Goal: Information Seeking & Learning: Learn about a topic

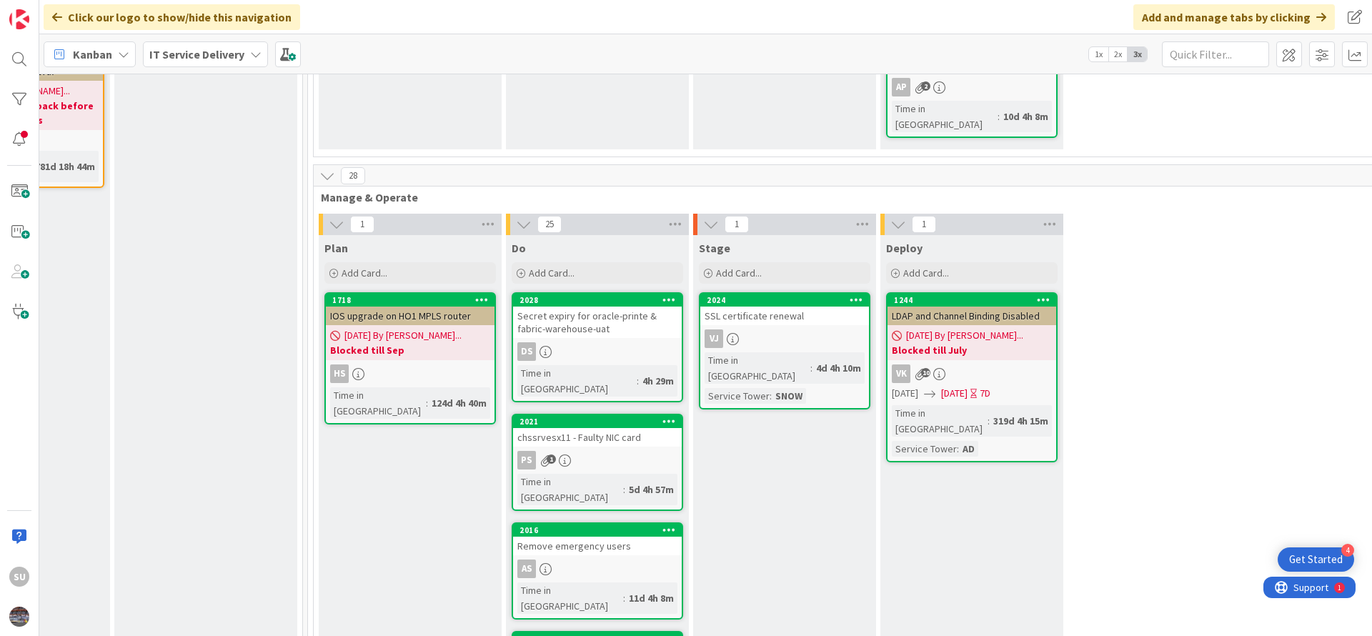
scroll to position [536, 685]
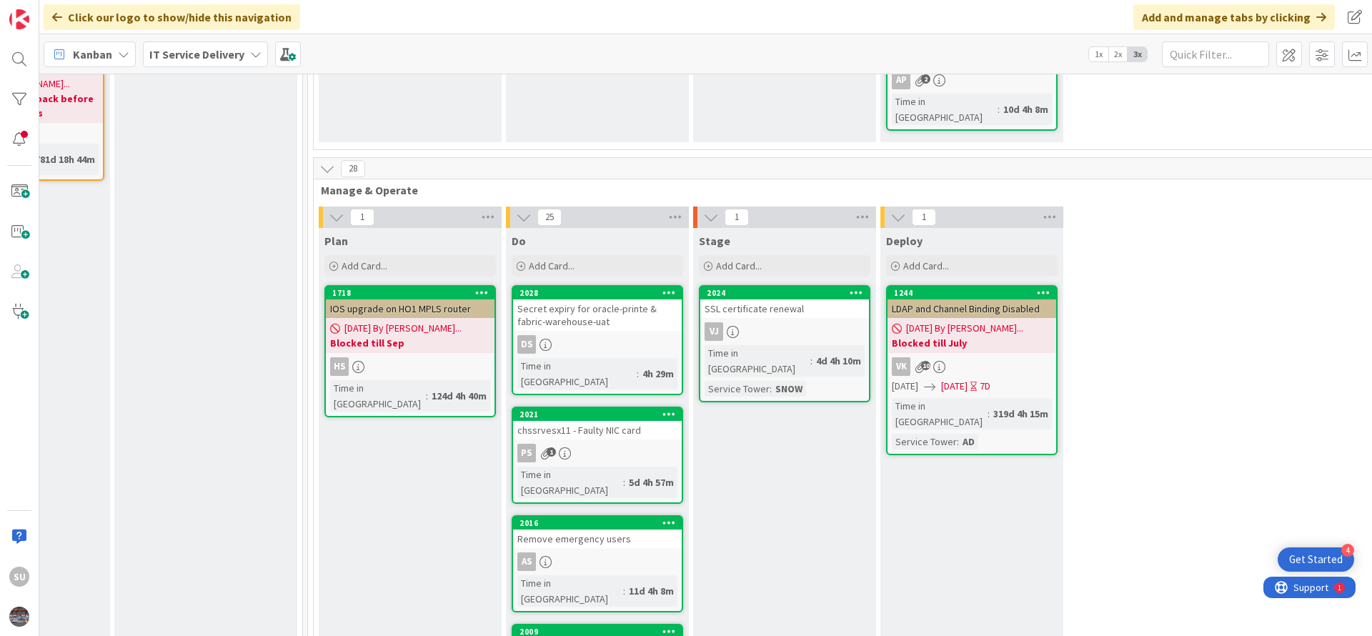
click at [638, 444] on div "PS 1" at bounding box center [597, 453] width 169 height 19
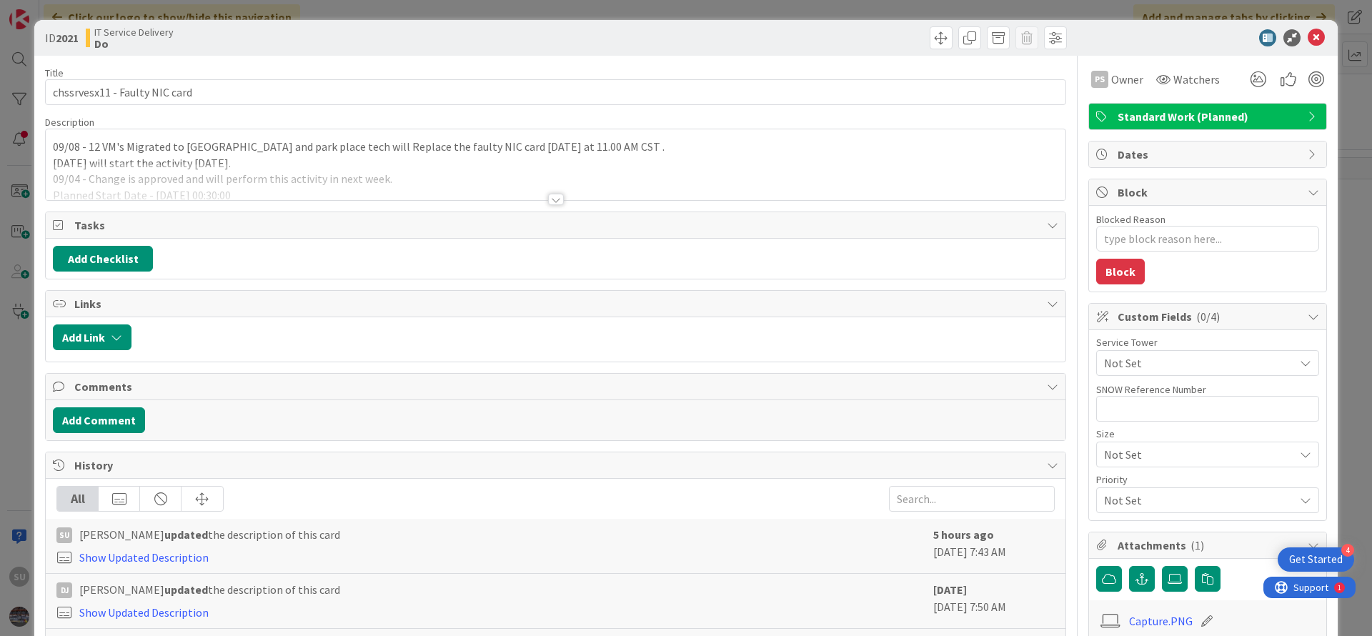
click at [548, 199] on div at bounding box center [556, 199] width 16 height 11
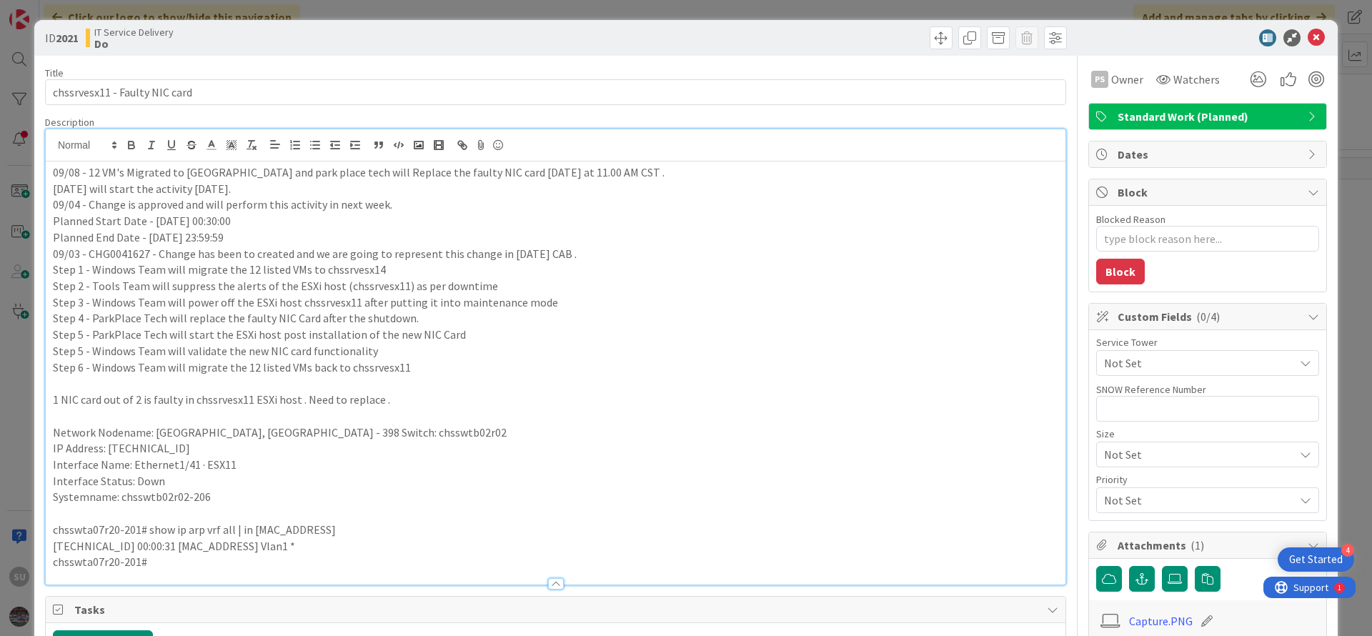
click at [53, 172] on p "09/08 - 12 VM's Migrated to [GEOGRAPHIC_DATA] and park place tech will Replace …" at bounding box center [555, 172] width 1005 height 16
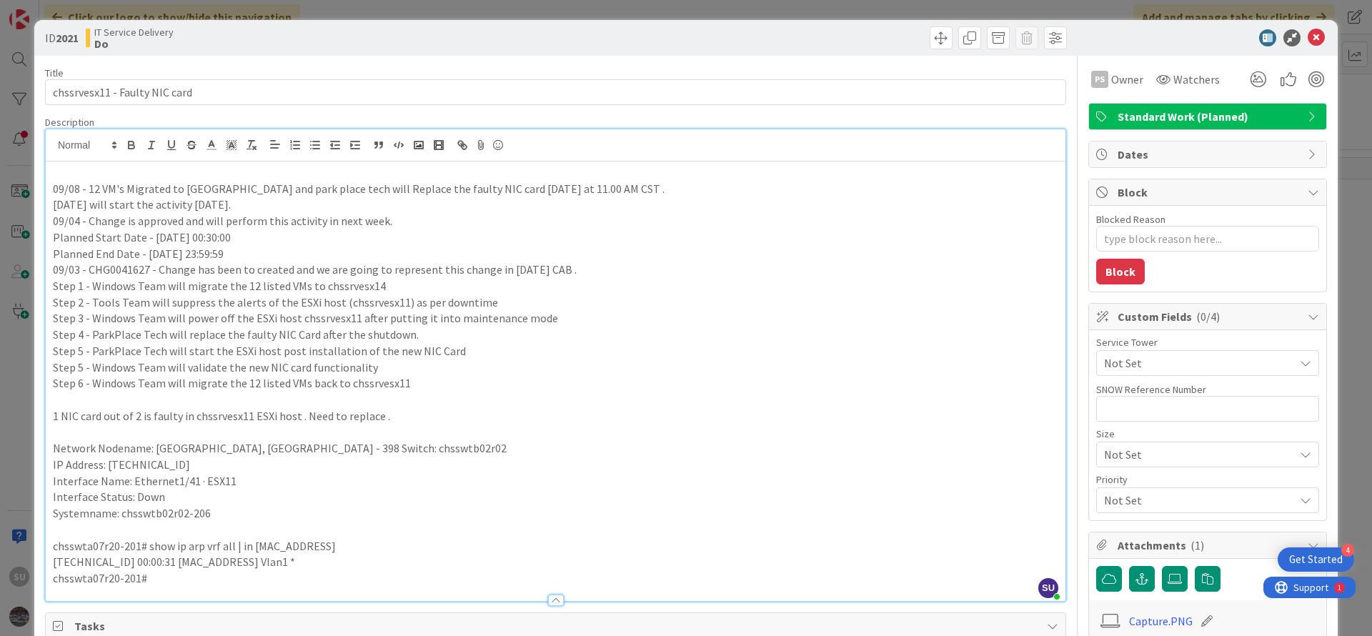
type textarea "x"
click at [81, 191] on p "09/08 - 12 VM's Migrated to [GEOGRAPHIC_DATA] and park place tech will Replace …" at bounding box center [555, 189] width 1005 height 16
copy p "-"
click at [94, 162] on div "09/09 09/08 - 12 VM's Migrated to [GEOGRAPHIC_DATA] and park place tech will Re…" at bounding box center [556, 380] width 1020 height 439
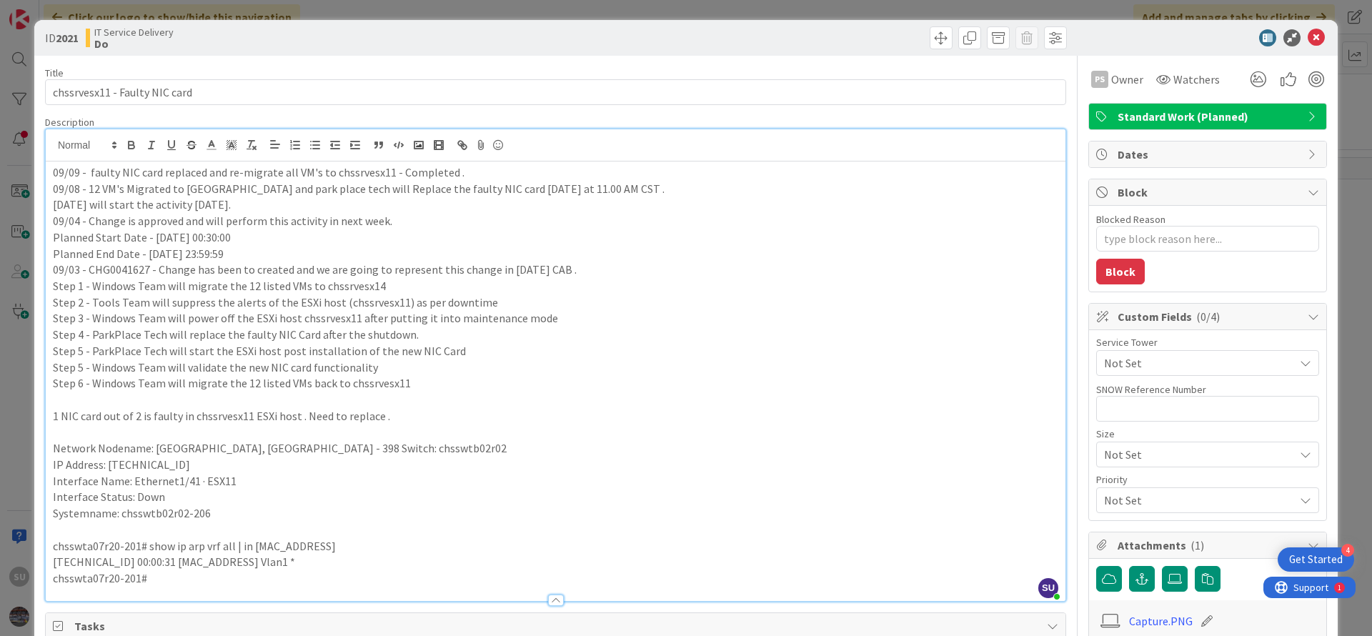
click at [294, 169] on p "09/09 - faulty NIC card replaced and re-migrate all VM's to chssrvesx11 - Compl…" at bounding box center [555, 172] width 1005 height 16
click at [1308, 40] on icon at bounding box center [1316, 37] width 17 height 17
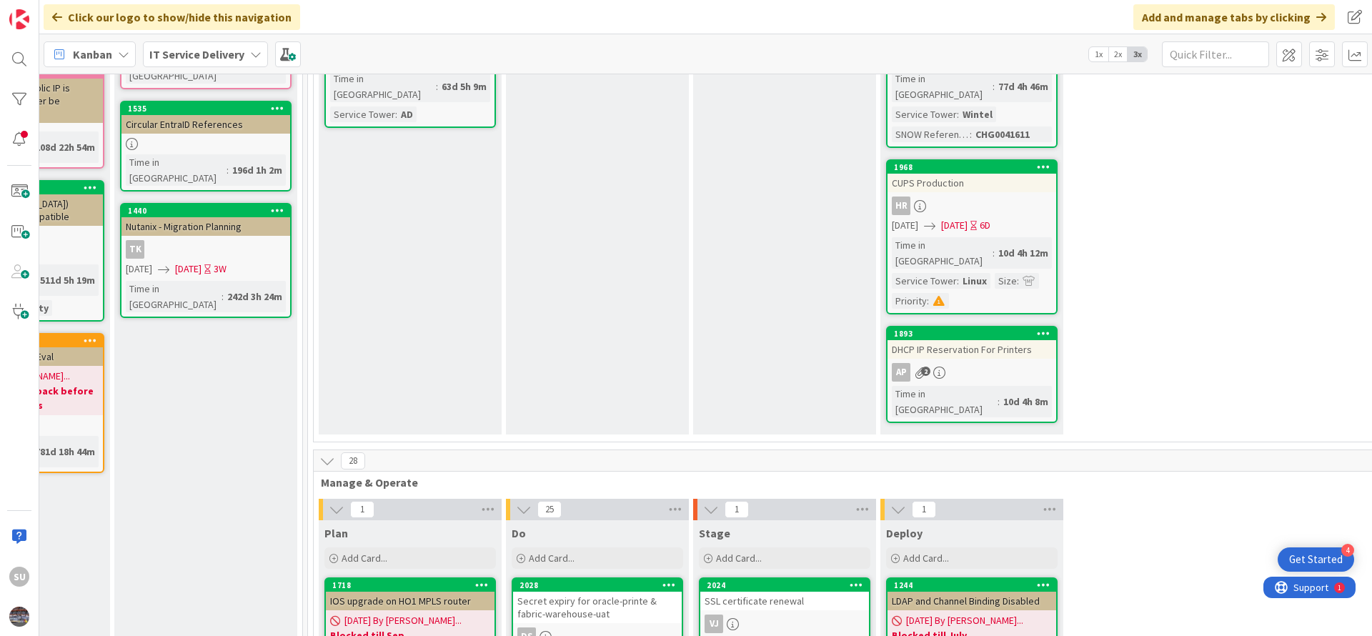
scroll to position [0, 685]
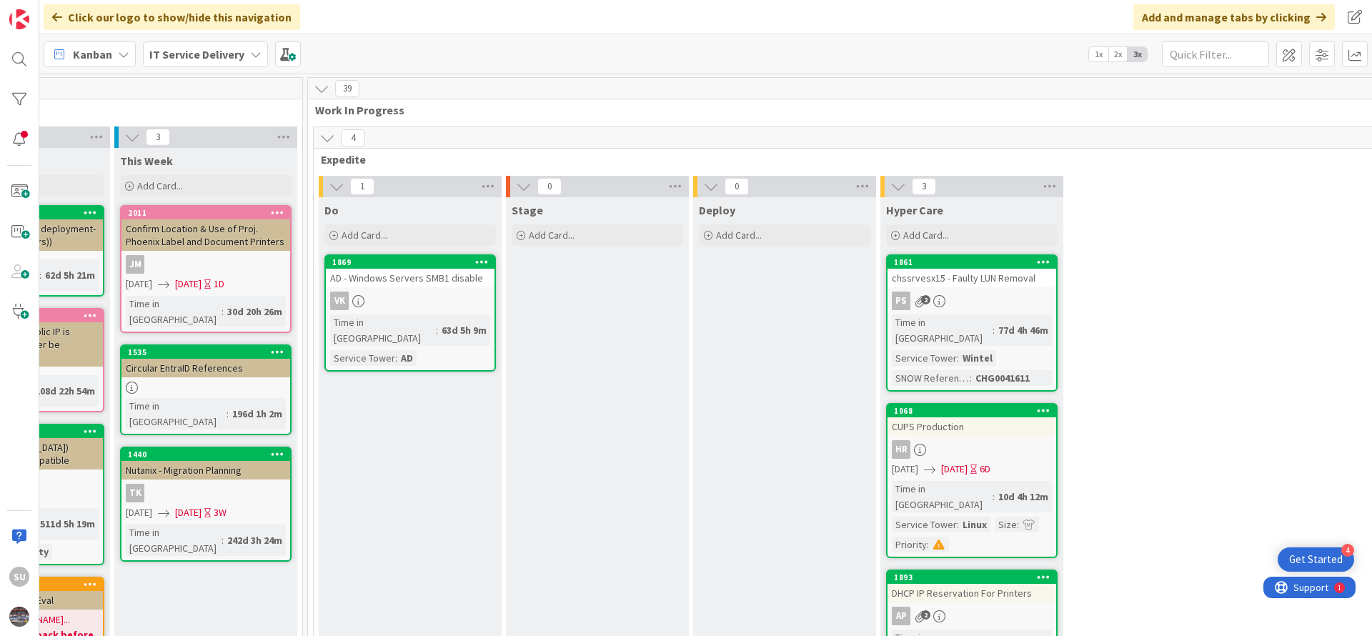
click at [1004, 296] on div "PS 2" at bounding box center [972, 301] width 169 height 19
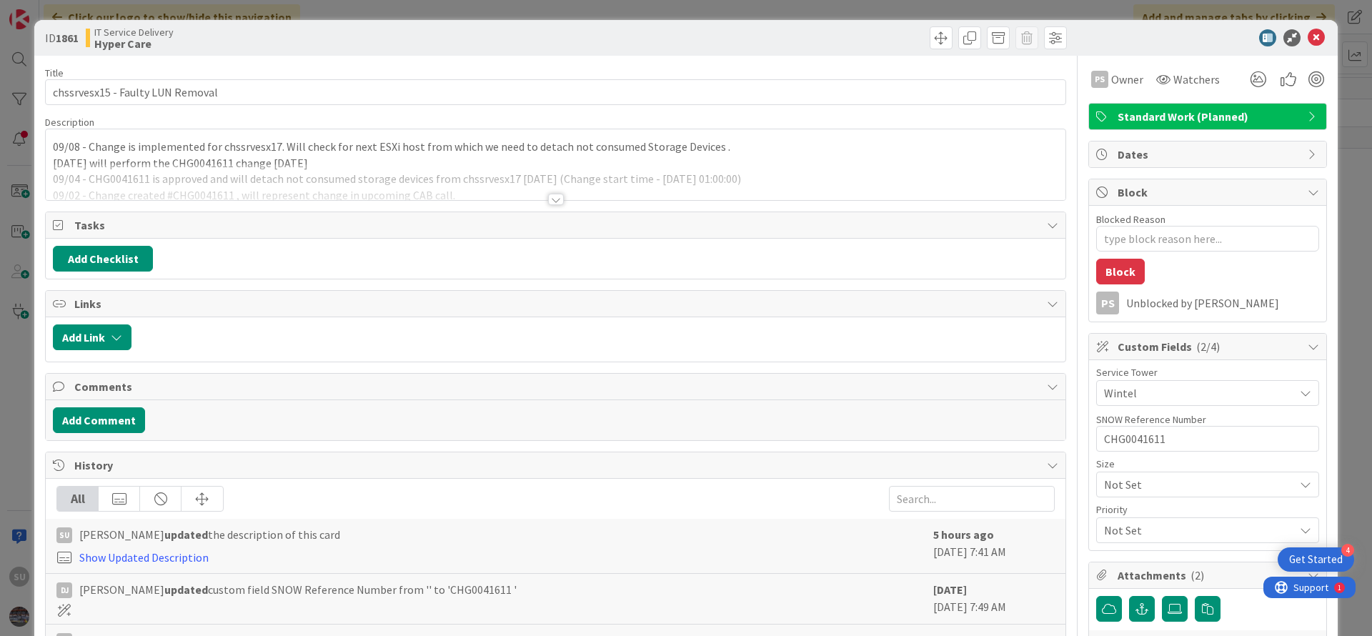
type textarea "x"
click at [548, 203] on div at bounding box center [556, 199] width 16 height 11
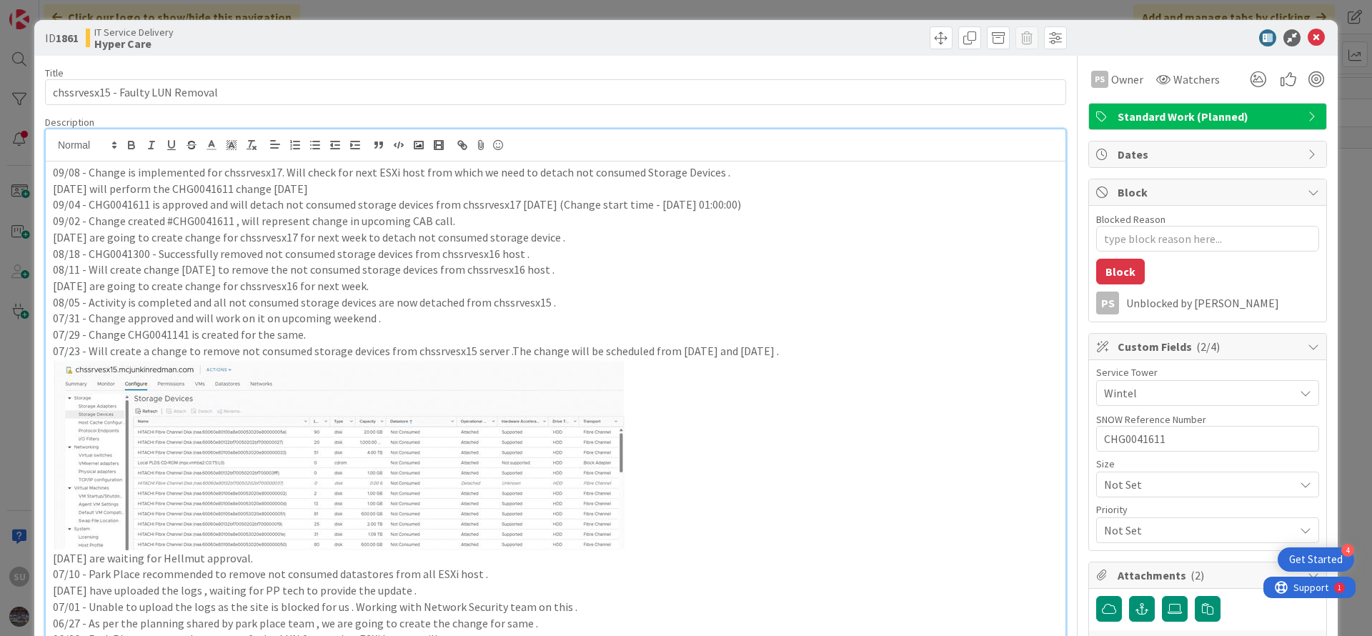
click at [50, 173] on div "09/08 - Change is implemented for chssrvesx17. Will check for next ESXi host fr…" at bounding box center [556, 492] width 1020 height 662
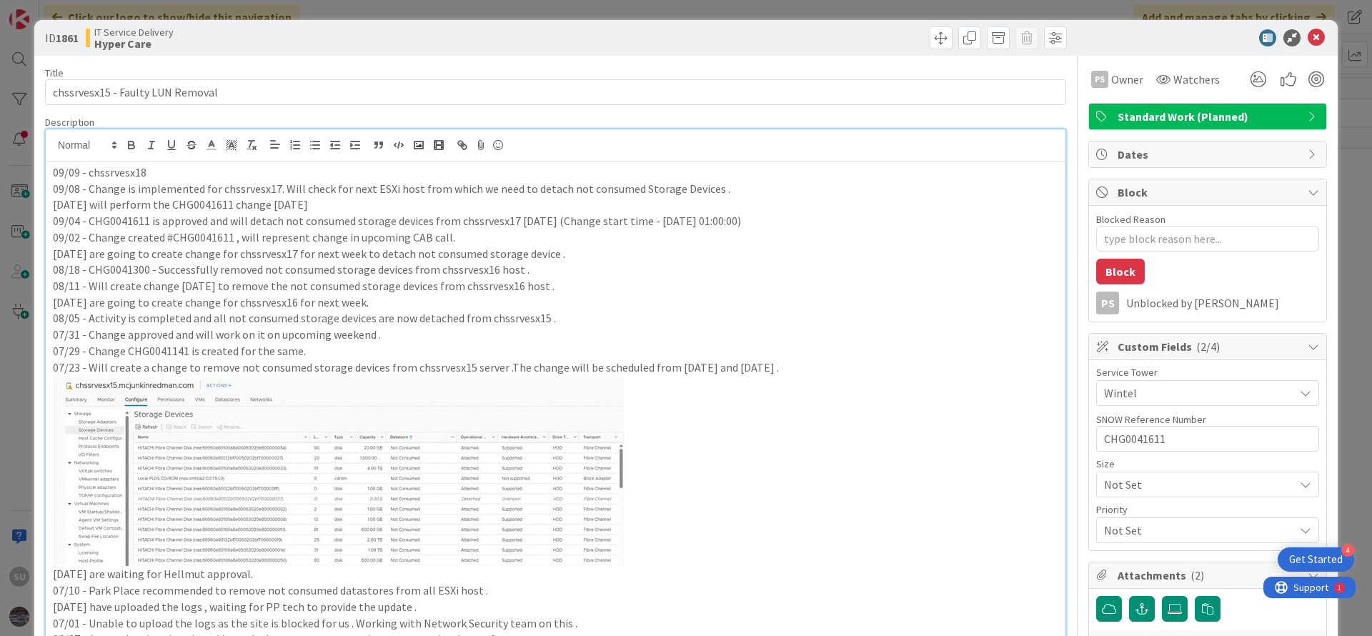
click at [147, 177] on p "09/09 - chssrvesx18" at bounding box center [555, 172] width 1005 height 16
click at [1308, 41] on icon at bounding box center [1316, 37] width 17 height 17
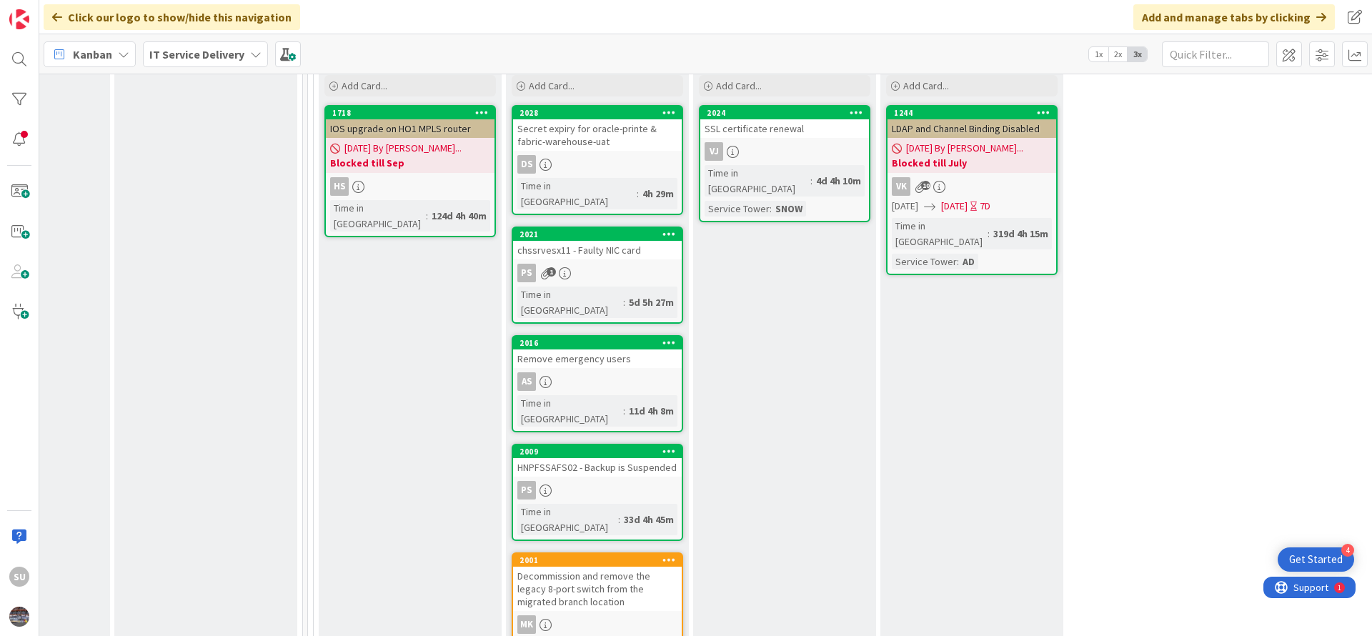
scroll to position [750, 685]
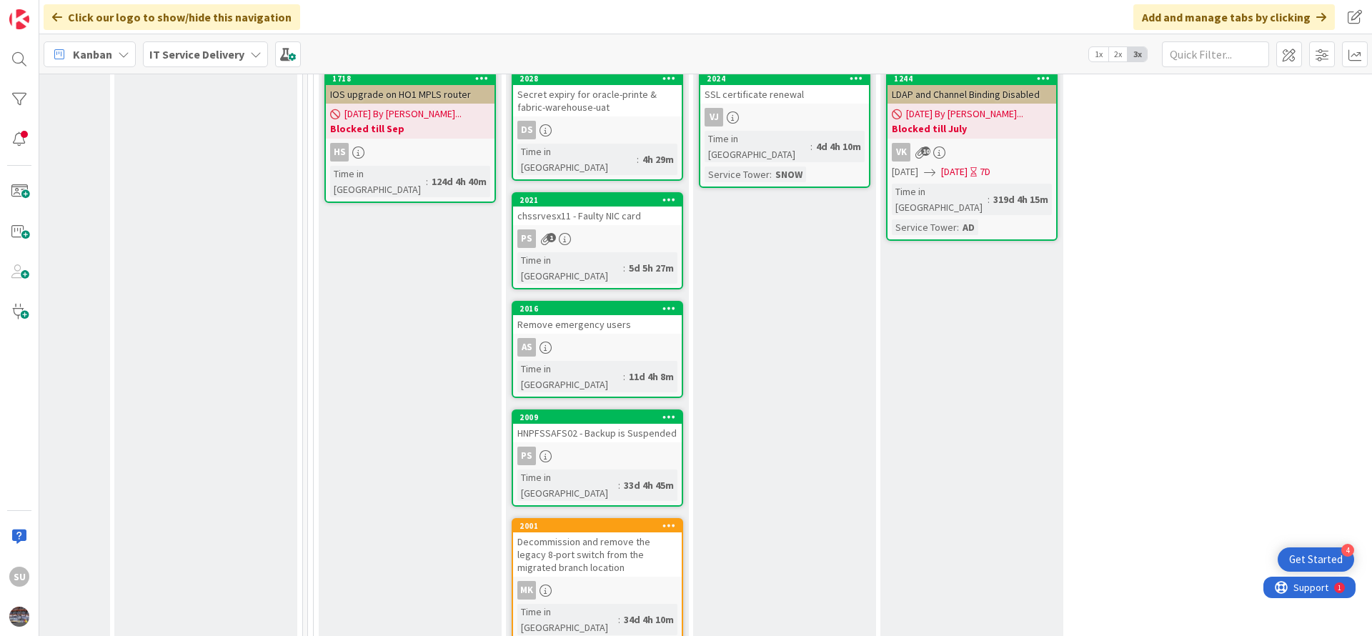
click at [638, 447] on div "PS" at bounding box center [597, 456] width 169 height 19
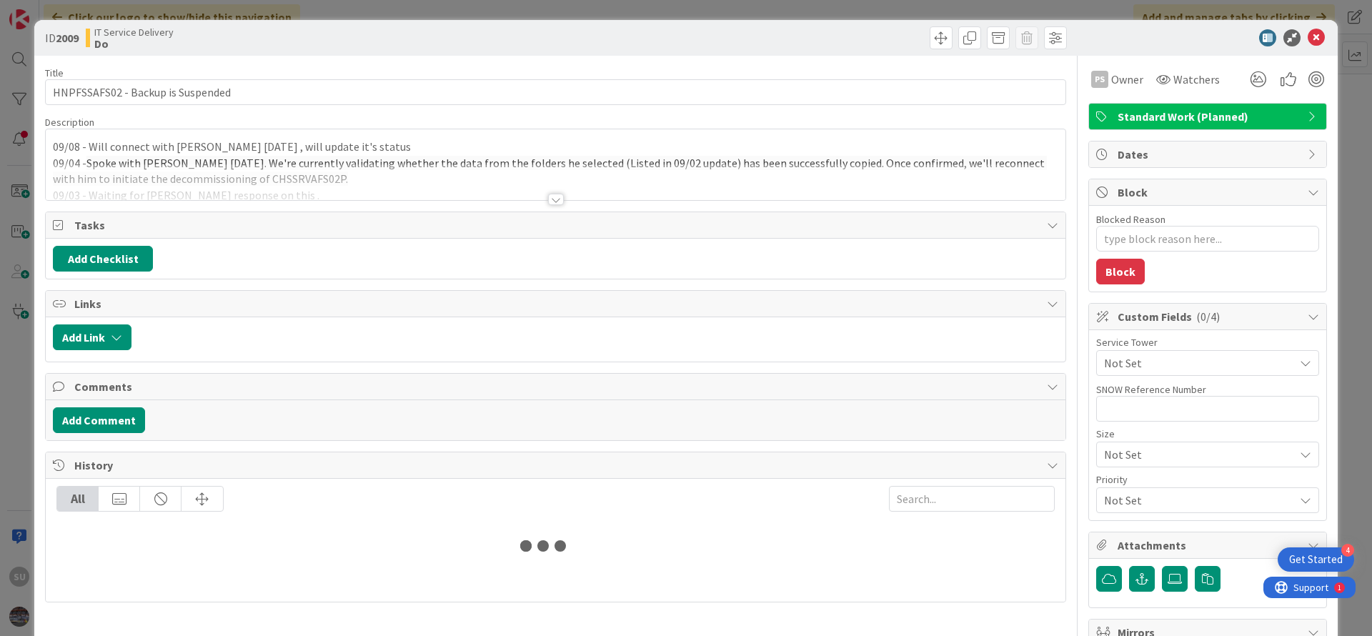
type textarea "x"
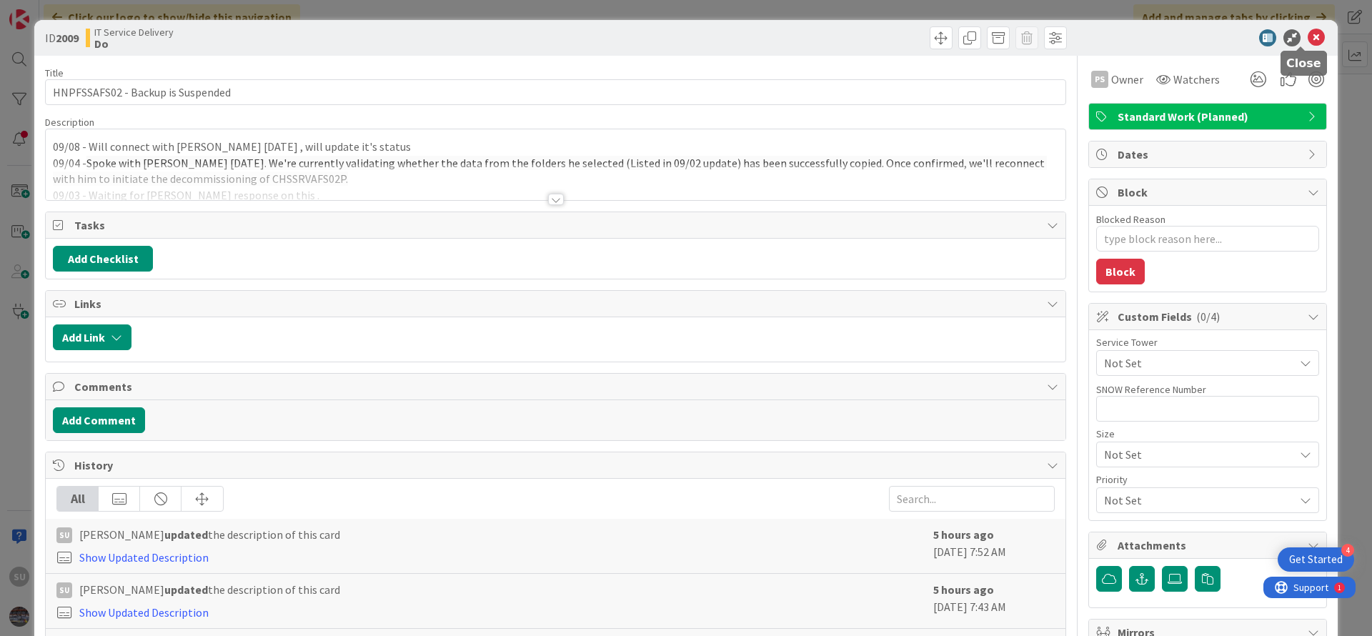
click at [1308, 34] on icon at bounding box center [1316, 37] width 17 height 17
